Goal: Use online tool/utility: Utilize a website feature to perform a specific function

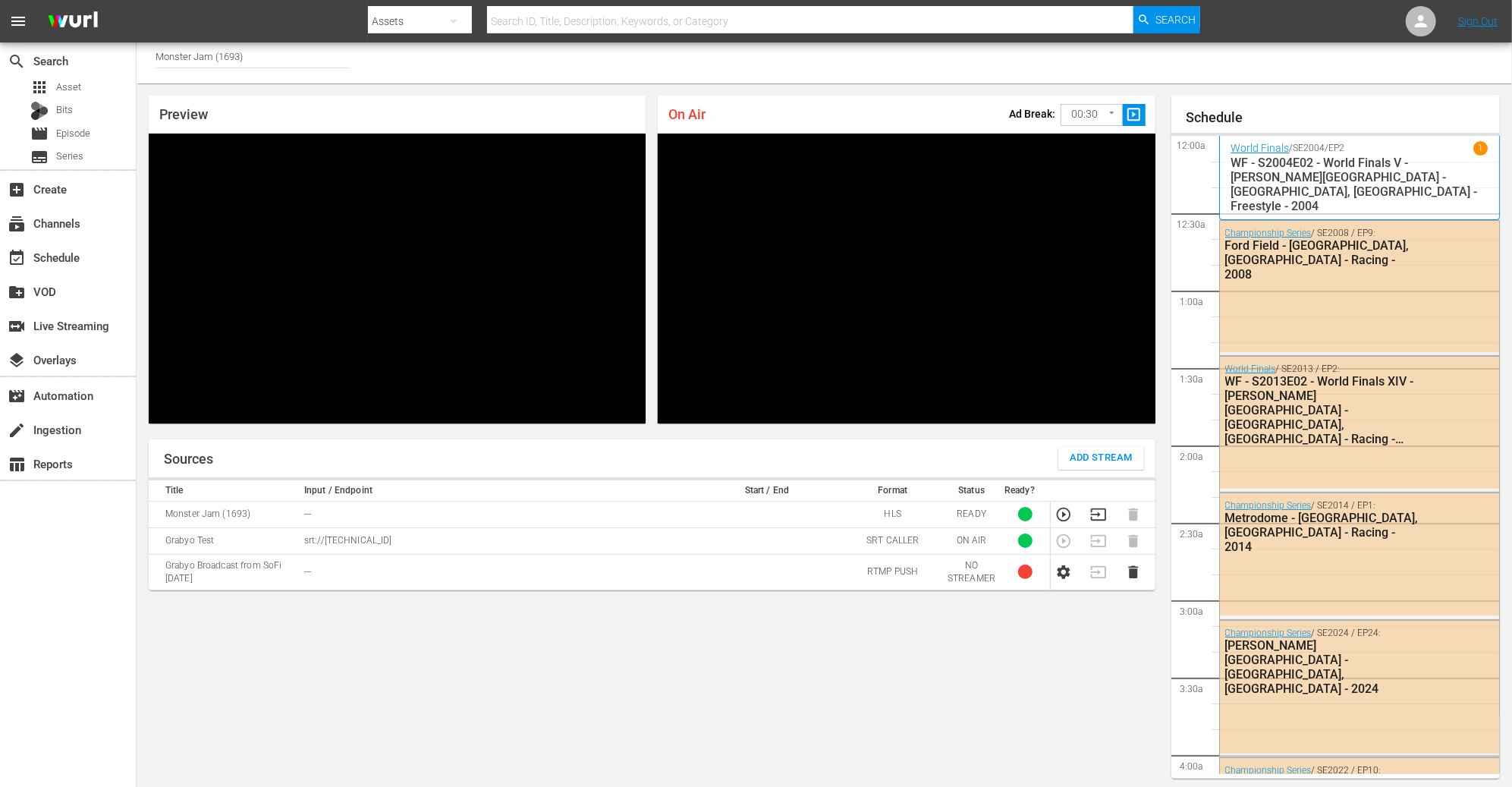
scroll to position [2749, 0]
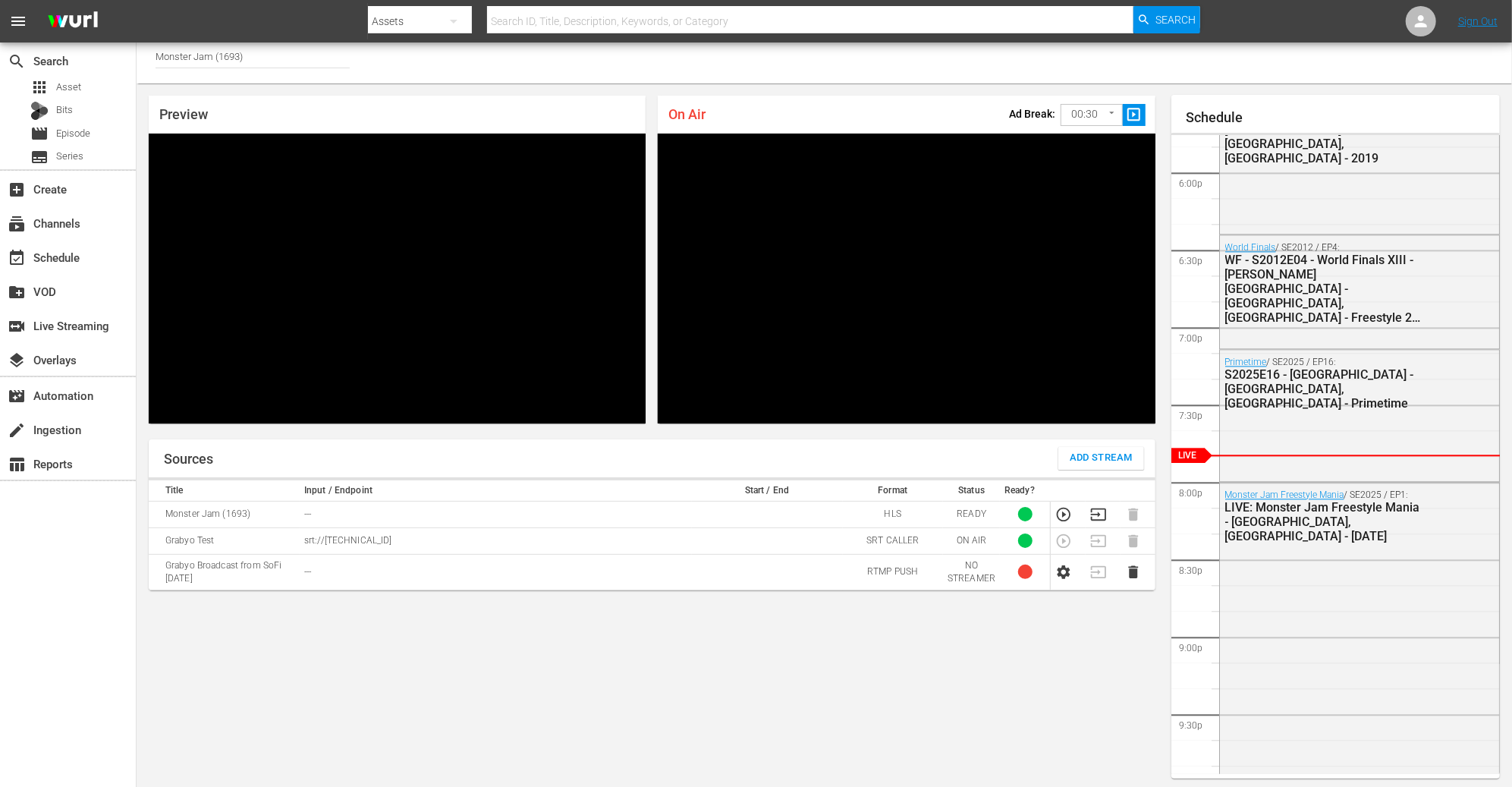
click at [1060, 515] on icon "button" at bounding box center [1063, 514] width 17 height 17
click at [1096, 516] on icon "button" at bounding box center [1099, 514] width 17 height 17
click at [1164, 424] on div "Preview Video Player is loading. Pause Unmute Current Time 3:00 / Duration -:-:…" at bounding box center [651, 259] width 1031 height 352
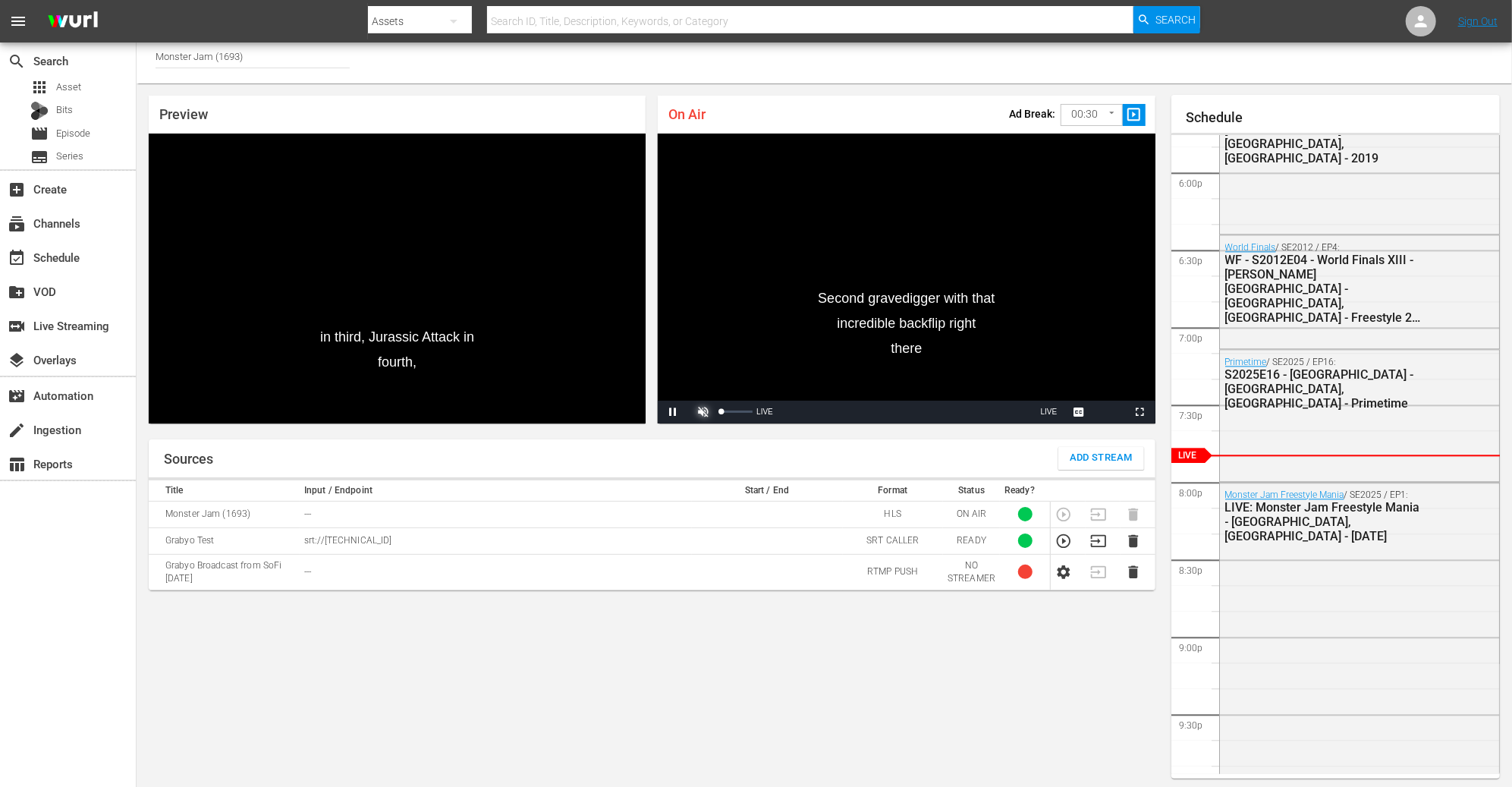
click at [703, 412] on span "Video Player" at bounding box center [703, 412] width 0 height 0
click at [673, 412] on span "Video Player" at bounding box center [673, 412] width 0 height 0
click at [762, 410] on div "Stream Type LIVE" at bounding box center [875, 412] width 315 height 23
click at [1042, 412] on span "LIVE" at bounding box center [1049, 411] width 17 height 8
click at [858, 684] on div "Sources Add Stream Title Input / Endpoint Start / End Format Status Ready? Mons…" at bounding box center [651, 608] width 1006 height 340
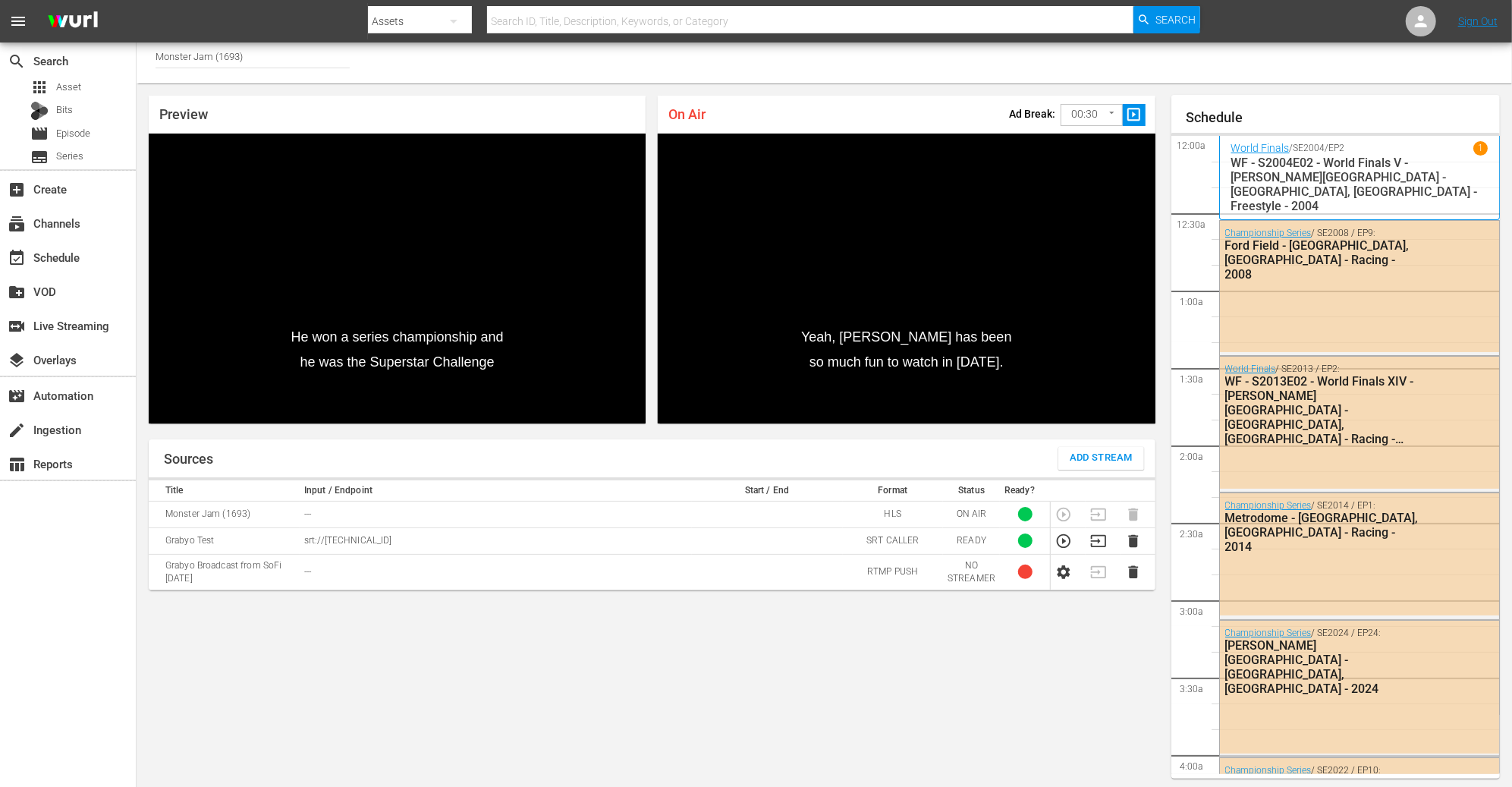
scroll to position [2749, 0]
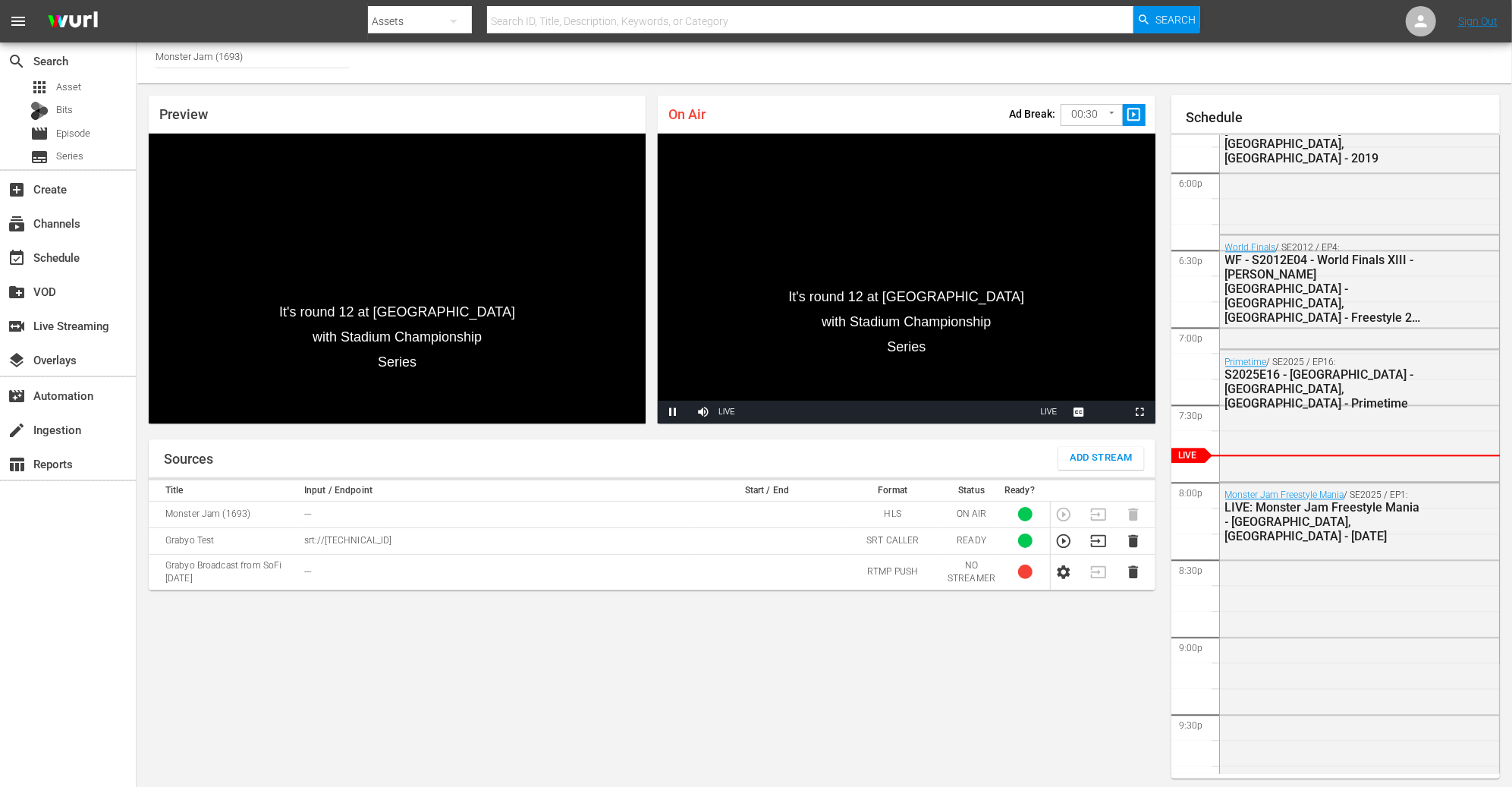
click at [540, 92] on div "Preview It's round 12 at [GEOGRAPHIC_DATA] with Stadium Championship Series Vid…" at bounding box center [396, 259] width 509 height 340
